Goal: Transaction & Acquisition: Purchase product/service

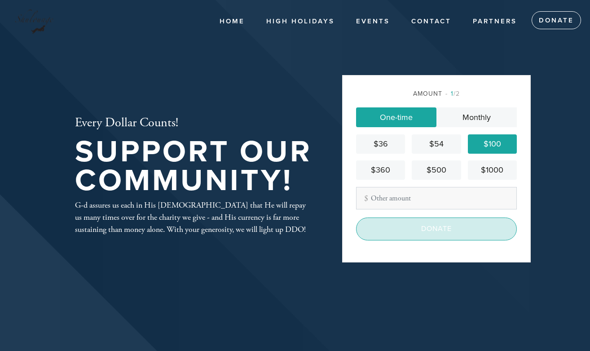
click at [458, 226] on input "Donate" at bounding box center [436, 228] width 161 height 22
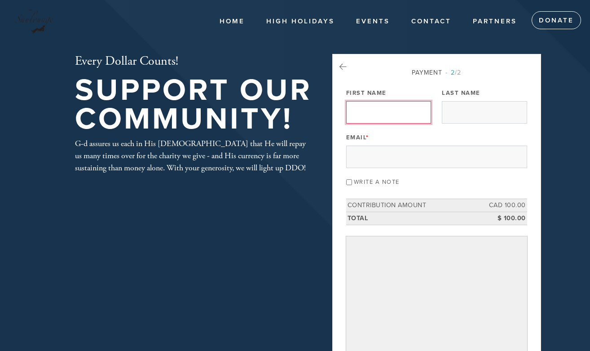
click at [405, 107] on input "First Name" at bounding box center [388, 112] width 85 height 22
type input "Aviv"
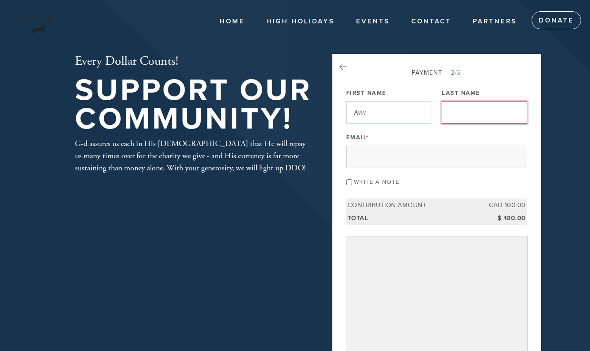
type input "[PERSON_NAME]"
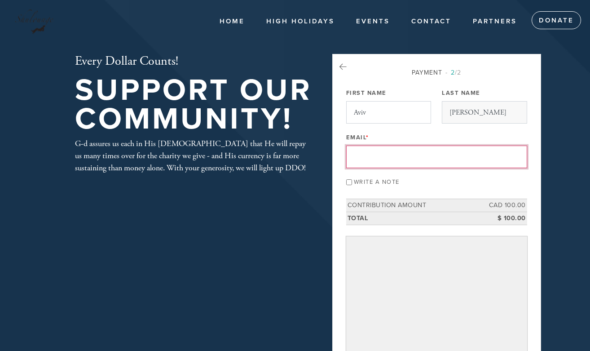
type input "[EMAIL_ADDRESS][DOMAIN_NAME]"
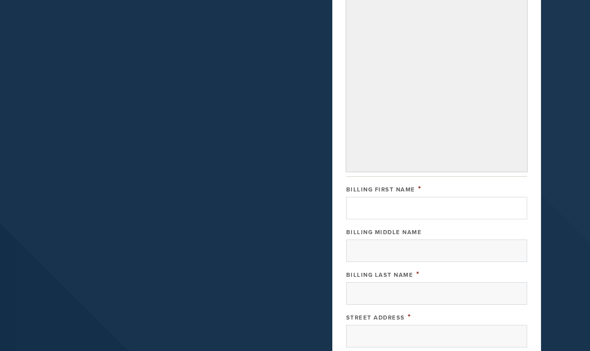
scroll to position [242, 0]
click at [480, 207] on input "Billing First Name" at bounding box center [436, 206] width 181 height 22
type input "Aviv"
type input "Bialy"
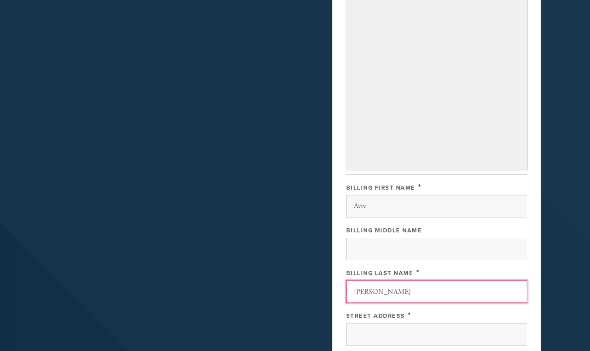
type input "33 rue Birchview"
type input "DDO"
type input "QC"
type input "H9A1Y9"
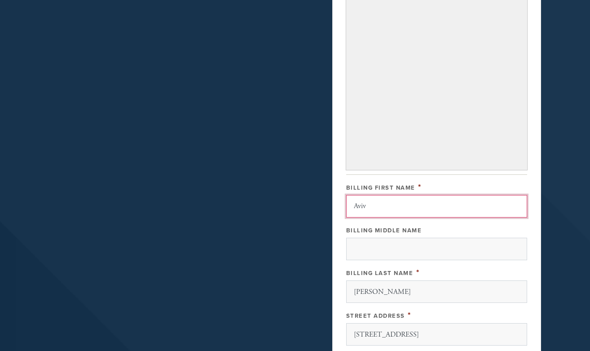
scroll to position [464, 0]
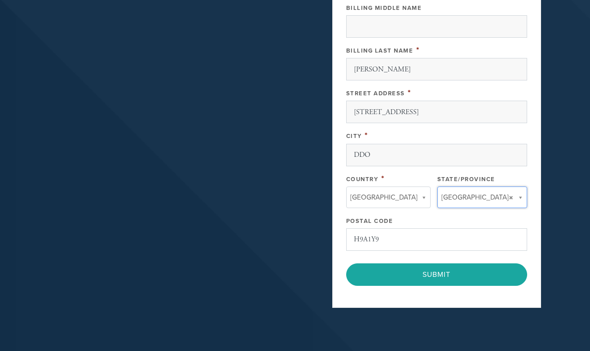
type input "QC"
type input "Canada"
click at [461, 211] on input "QC" at bounding box center [478, 214] width 73 height 13
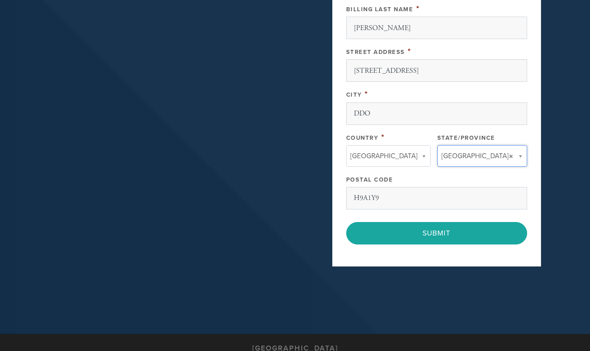
scroll to position [584, 0]
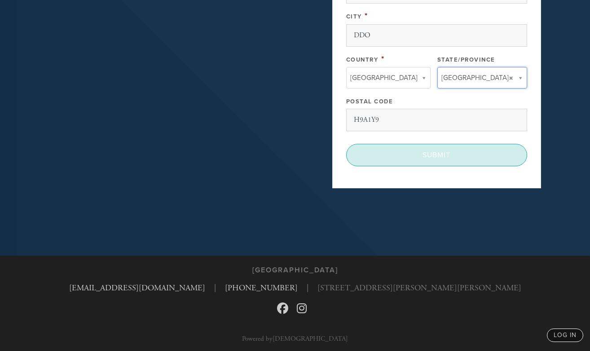
click at [480, 148] on input "Submit" at bounding box center [436, 155] width 181 height 22
